Goal: Navigation & Orientation: Find specific page/section

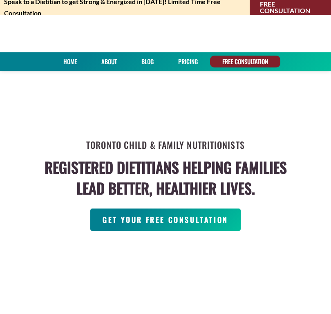
click at [103, 61] on link "About" at bounding box center [108, 62] width 21 height 12
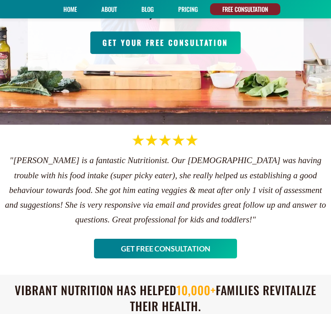
scroll to position [218, 0]
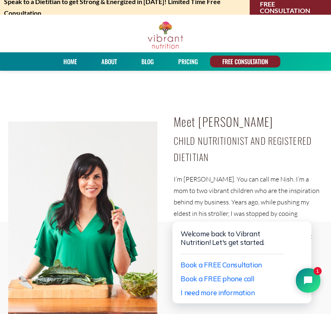
click at [114, 63] on link "About" at bounding box center [108, 62] width 21 height 12
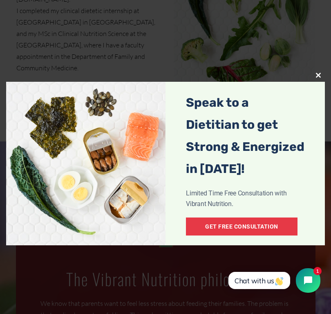
click at [314, 74] on span "popup" at bounding box center [318, 75] width 13 height 5
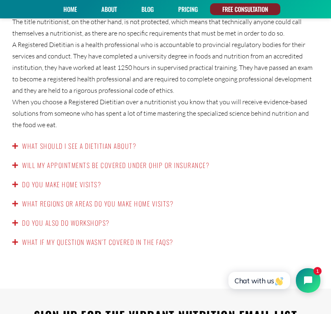
scroll to position [1319, 0]
